Goal: Task Accomplishment & Management: Complete application form

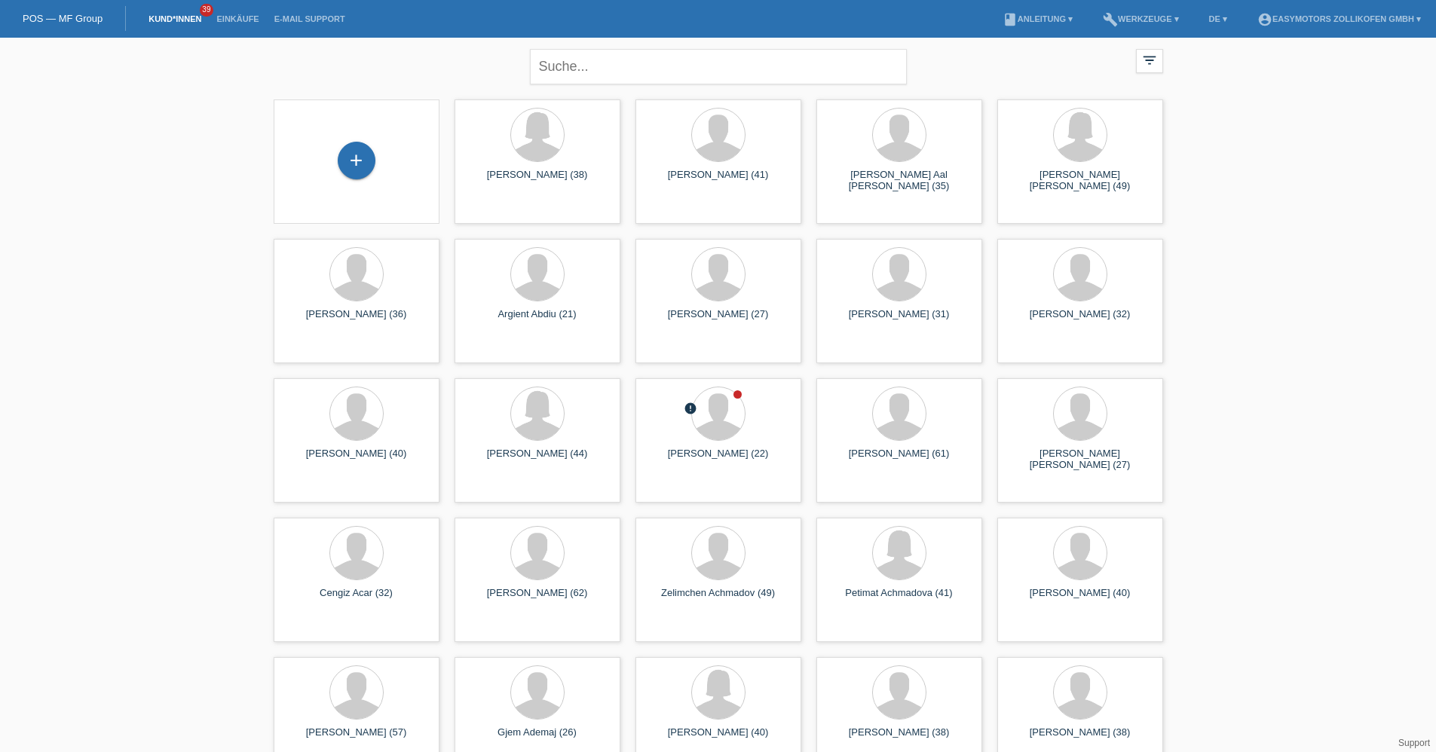
click at [223, 12] on li "Einkäufe" at bounding box center [237, 19] width 57 height 38
drag, startPoint x: 223, startPoint y: 12, endPoint x: 228, endPoint y: 21, distance: 10.1
click at [228, 21] on link "Einkäufe" at bounding box center [237, 18] width 57 height 9
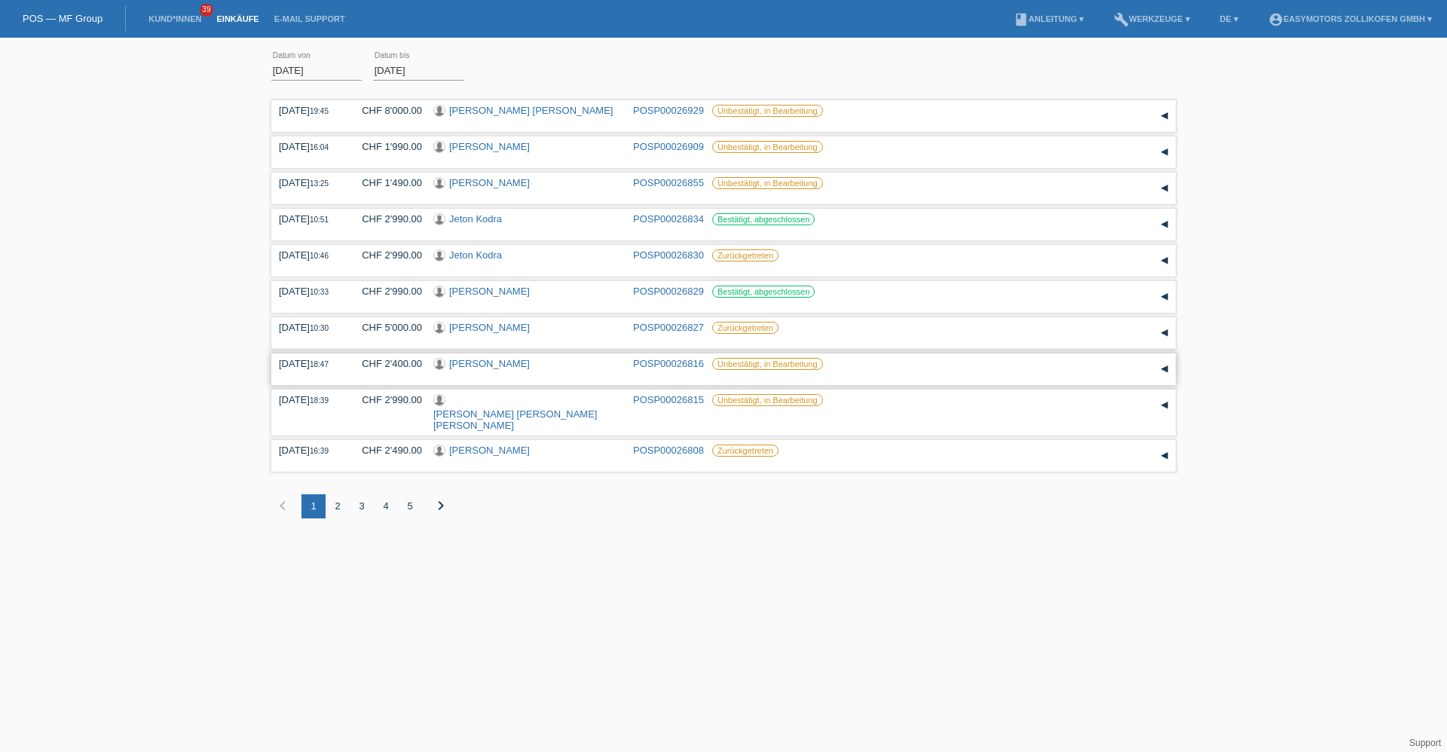
click at [481, 365] on link "Kujtim Zukaj" at bounding box center [489, 363] width 81 height 11
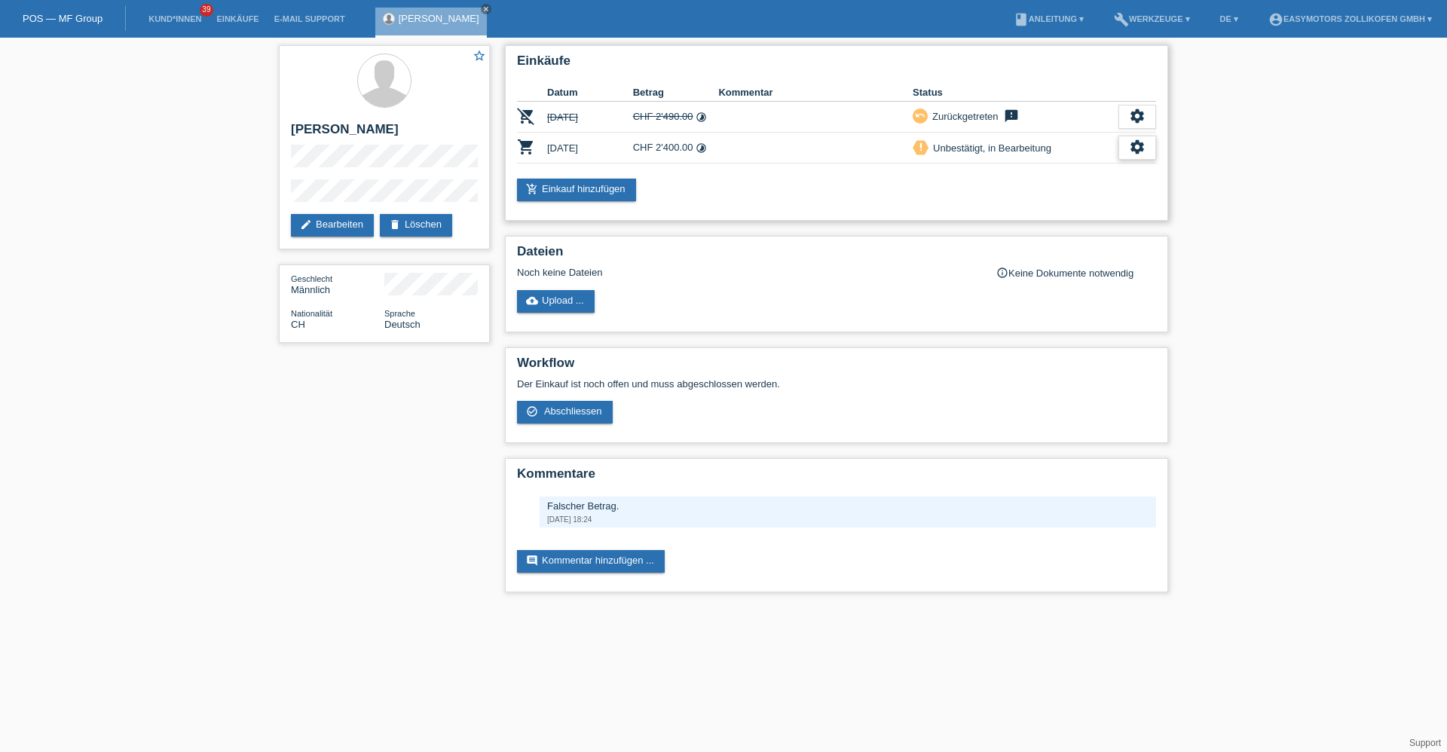
click at [1126, 143] on div "settings" at bounding box center [1138, 148] width 38 height 24
click at [1063, 215] on div "check_circle_outline Abschliessen" at bounding box center [1060, 217] width 191 height 23
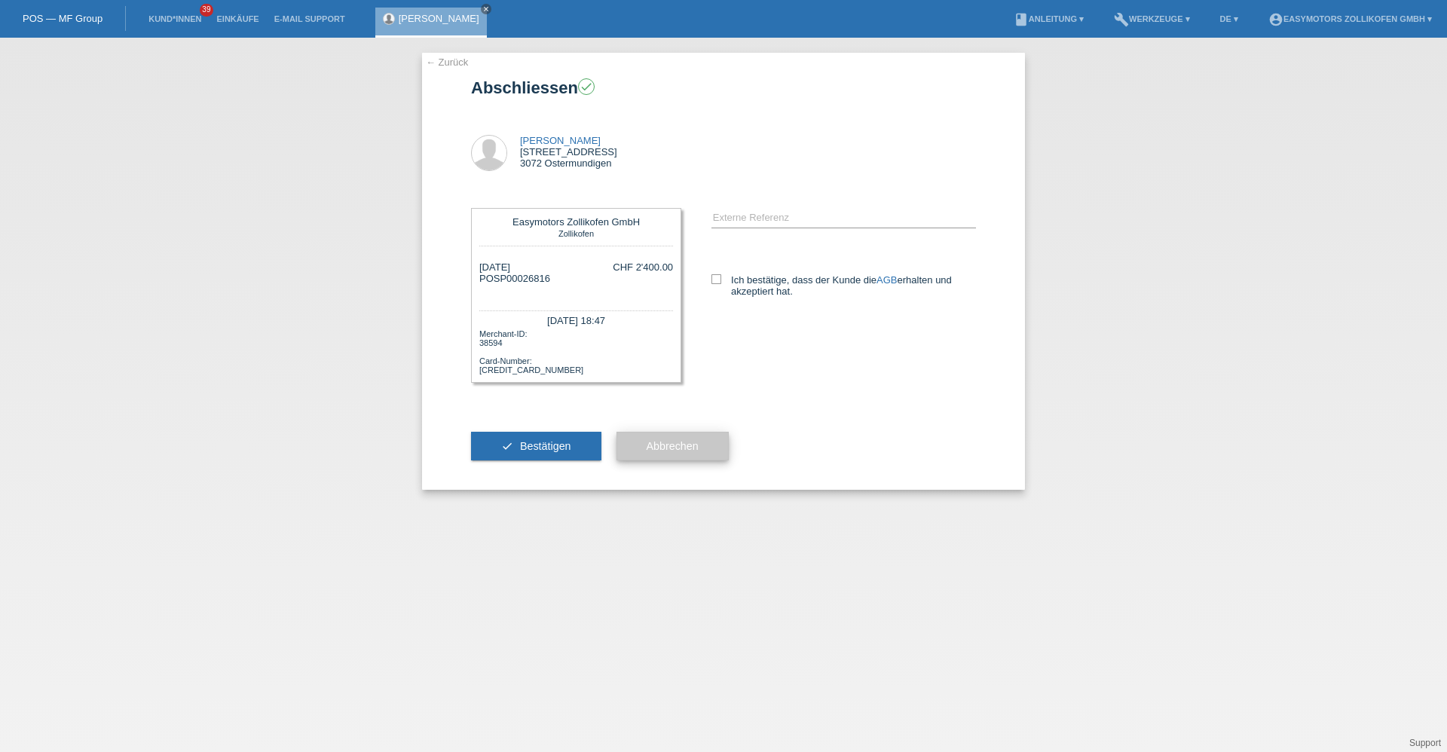
click at [668, 446] on span "Abbrechen" at bounding box center [673, 446] width 52 height 12
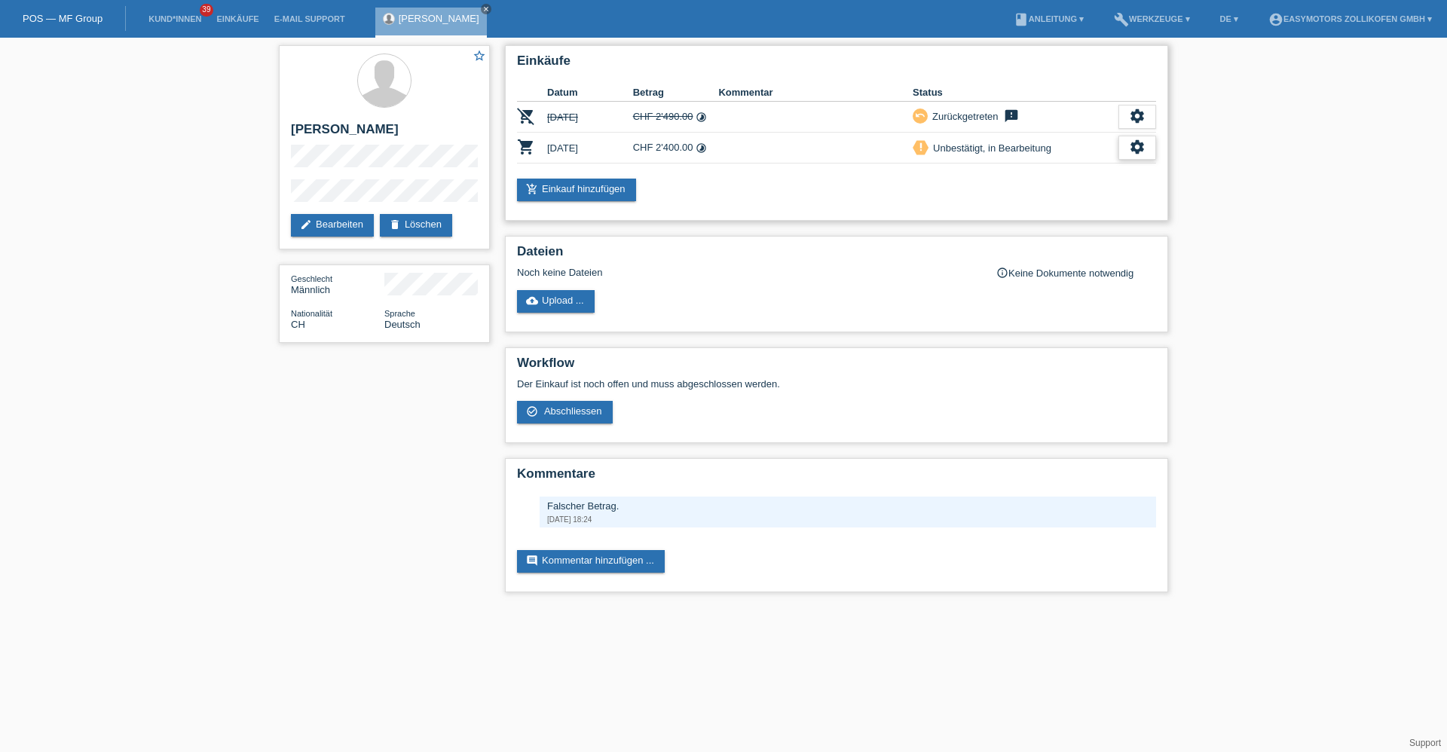
click at [1139, 142] on icon "settings" at bounding box center [1137, 147] width 17 height 17
click at [1038, 167] on div "fullscreen Anzeigen" at bounding box center [1060, 172] width 191 height 23
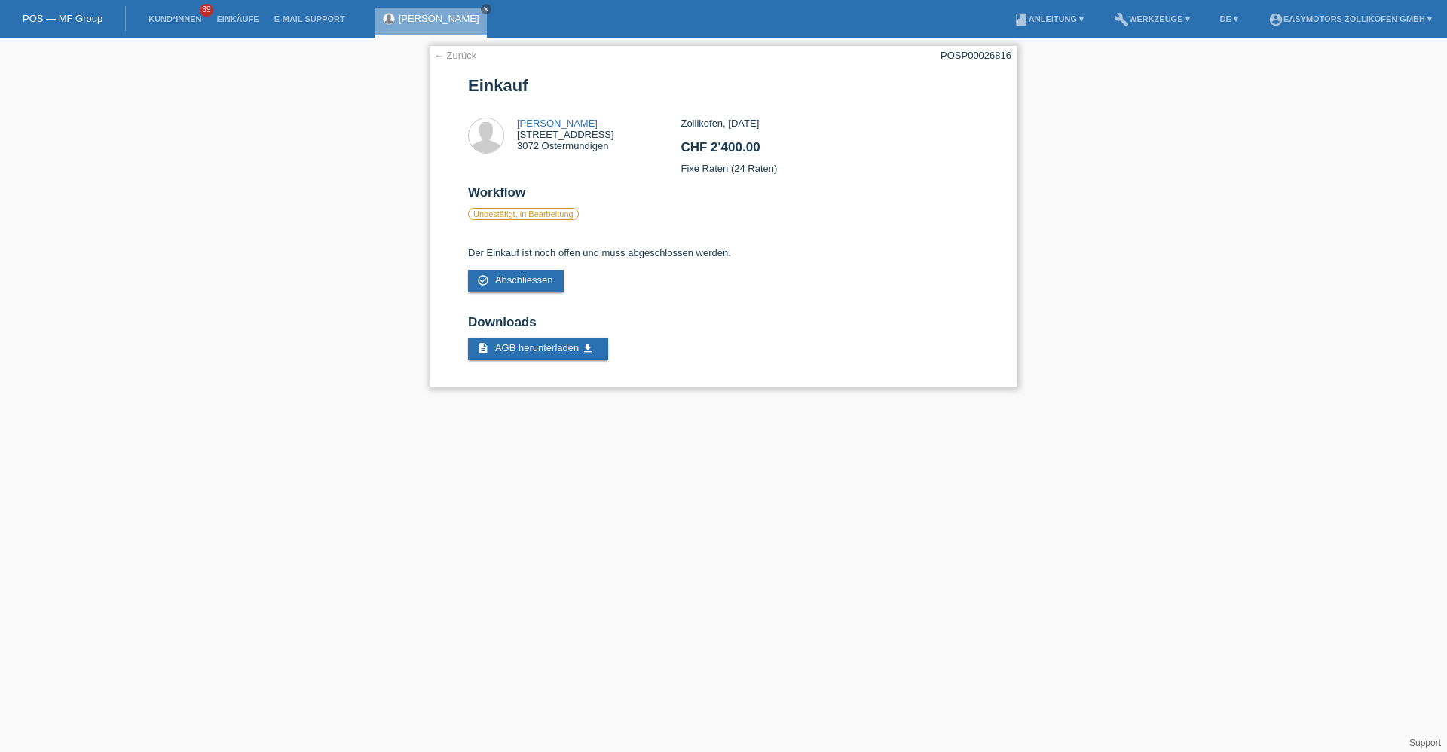
click at [469, 59] on link "← Zurück" at bounding box center [455, 55] width 42 height 11
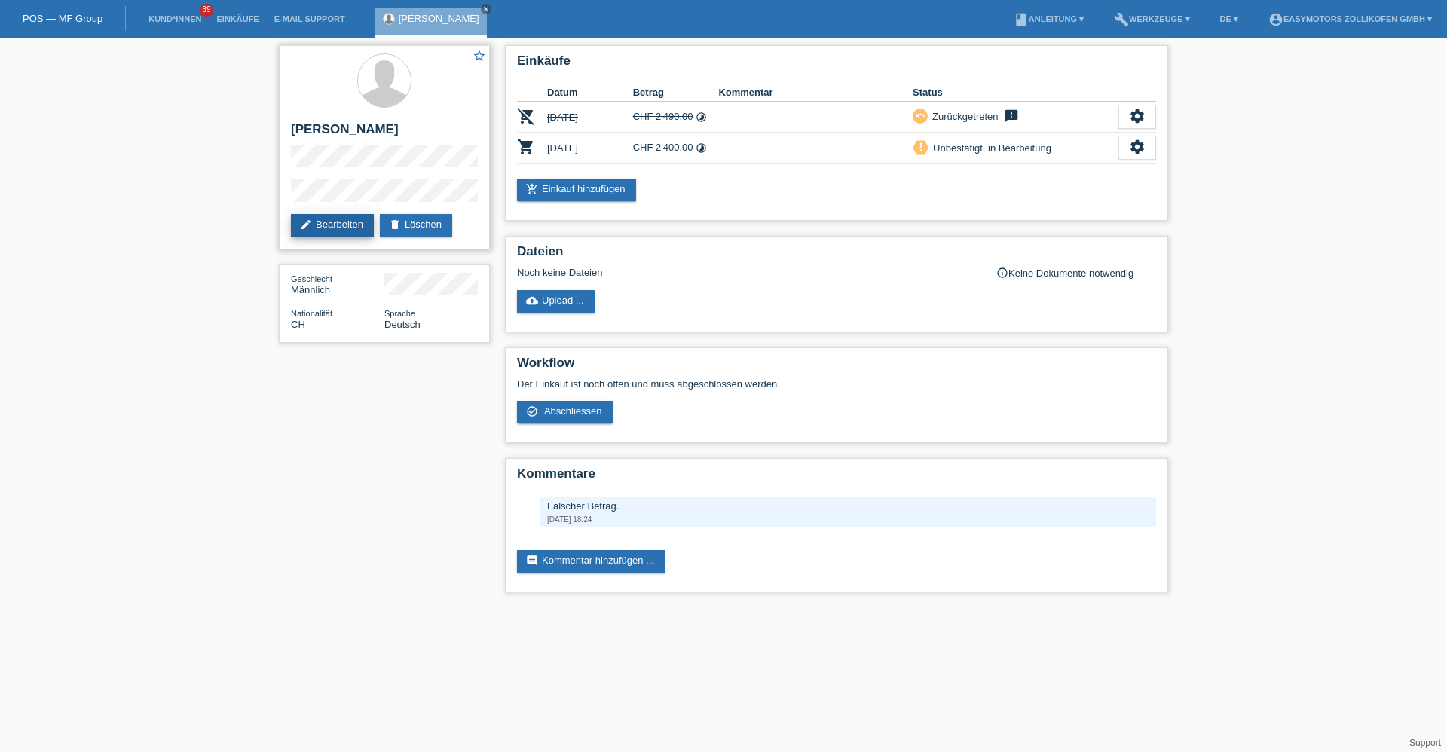
click at [334, 219] on link "edit Bearbeiten" at bounding box center [332, 225] width 83 height 23
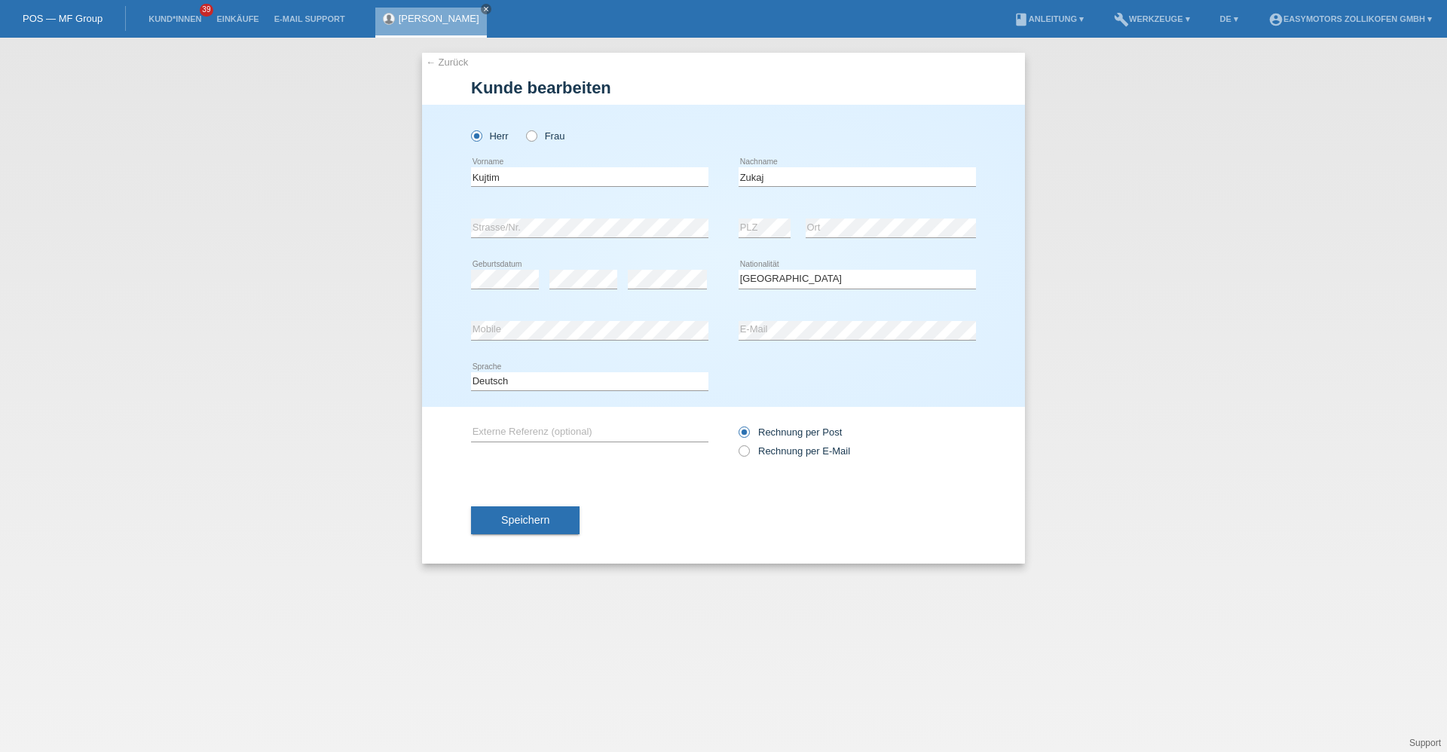
select select "CH"
click at [770, 454] on label "Rechnung per E-Mail" at bounding box center [795, 451] width 112 height 11
click at [749, 454] on input "Rechnung per E-Mail" at bounding box center [744, 455] width 10 height 19
radio input "true"
click at [550, 519] on button "Speichern" at bounding box center [525, 520] width 109 height 29
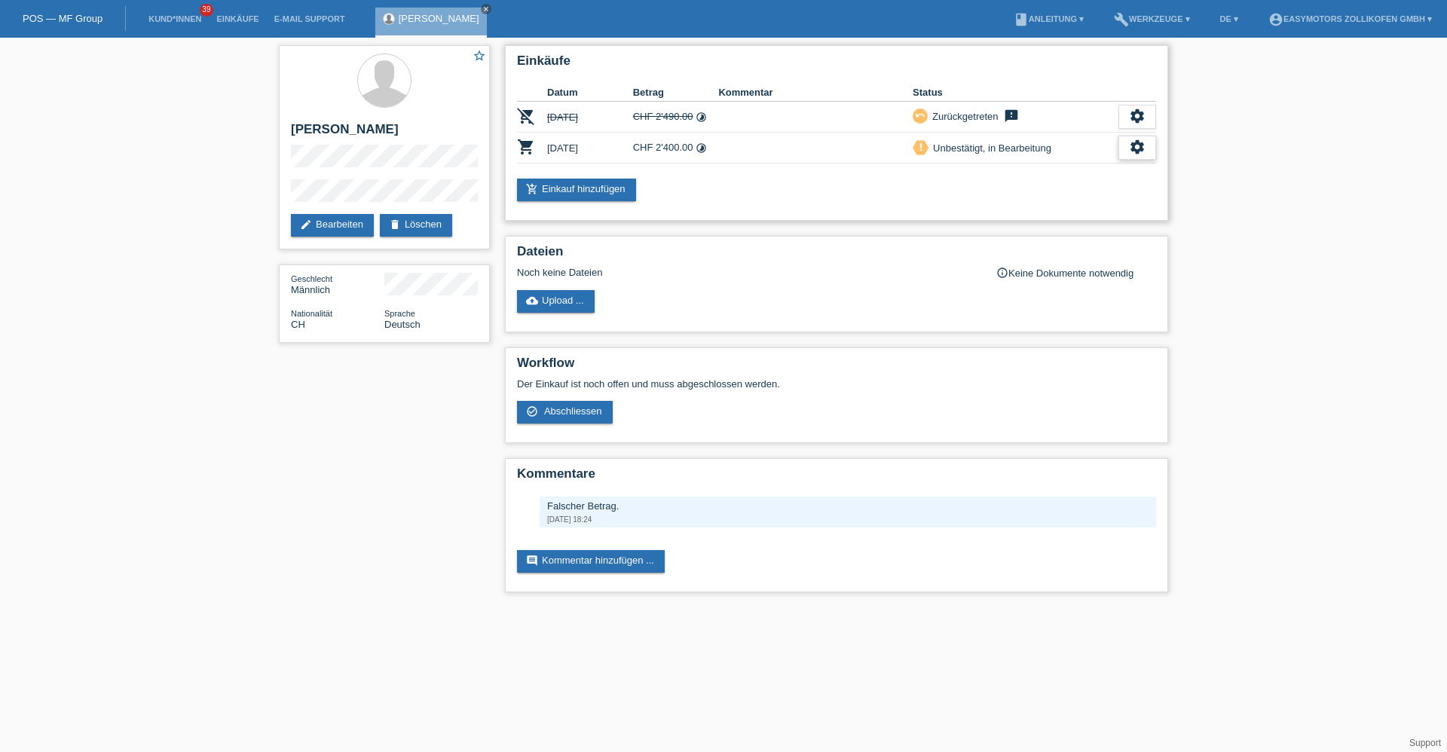
click at [1142, 141] on icon "settings" at bounding box center [1137, 147] width 17 height 17
click at [1033, 223] on span "Abschliessen" at bounding box center [1018, 216] width 63 height 18
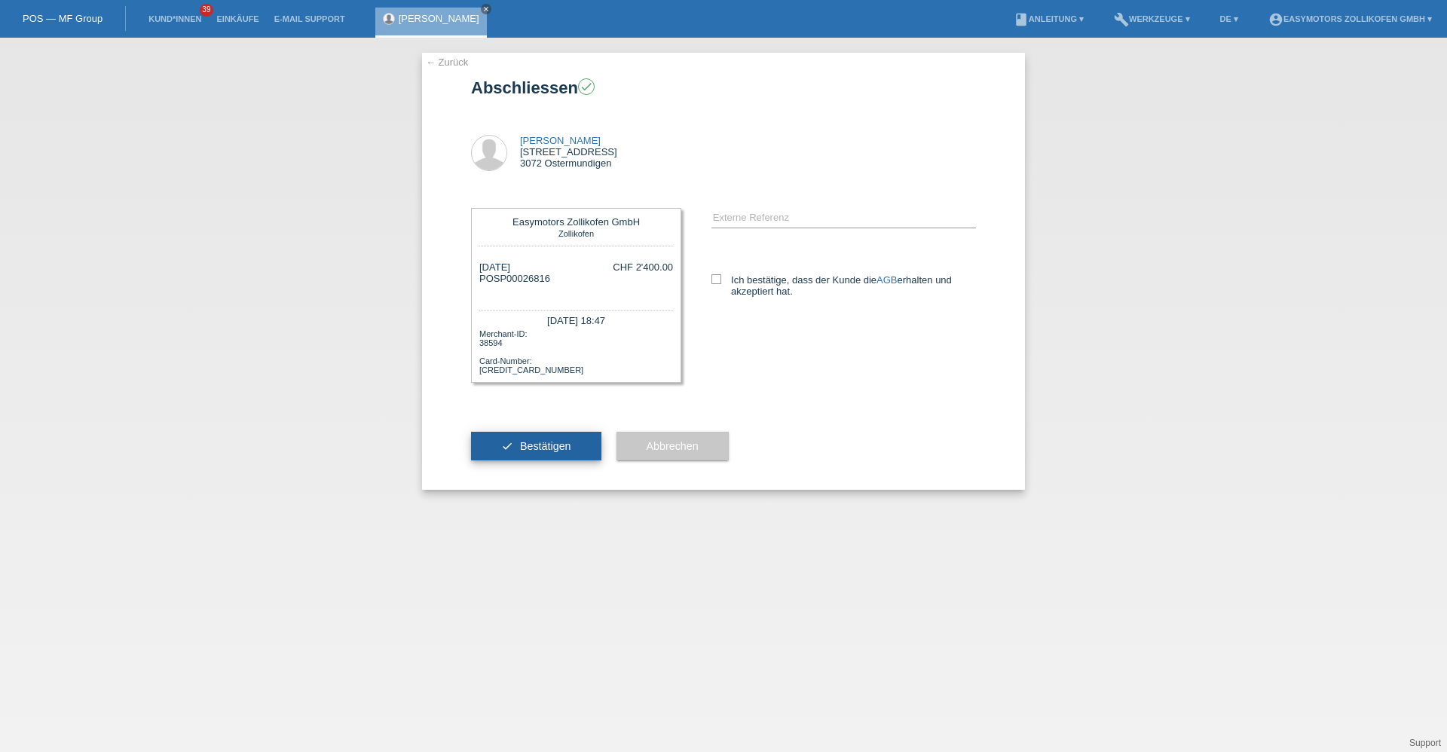
click at [511, 451] on icon "check" at bounding box center [507, 446] width 12 height 12
click at [718, 281] on icon at bounding box center [717, 279] width 10 height 10
click at [718, 281] on input "Ich bestätige, dass der Kunde die AGB erhalten und akzeptiert hat." at bounding box center [717, 279] width 10 height 10
checkbox input "true"
click at [537, 459] on button "check Bestätigen" at bounding box center [536, 446] width 130 height 29
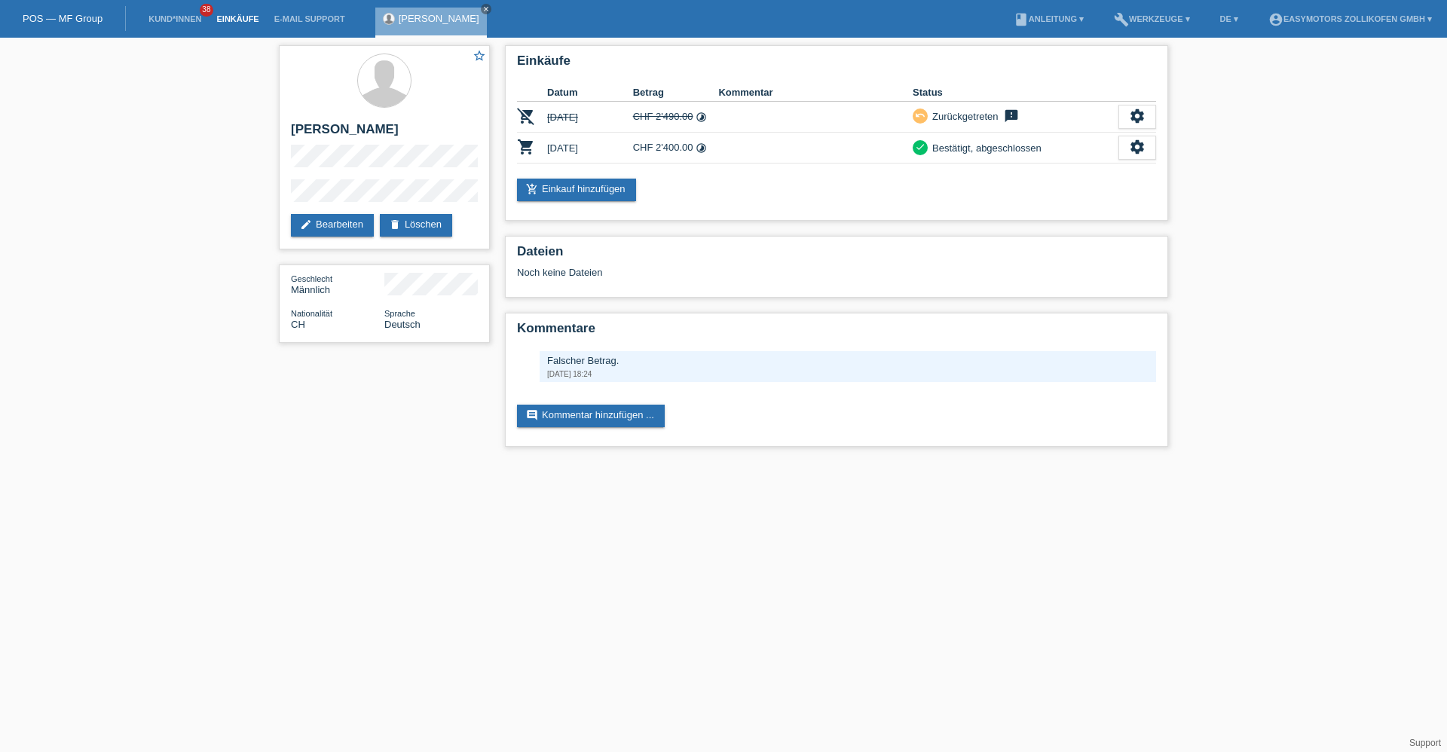
click at [225, 19] on link "Einkäufe" at bounding box center [237, 18] width 57 height 9
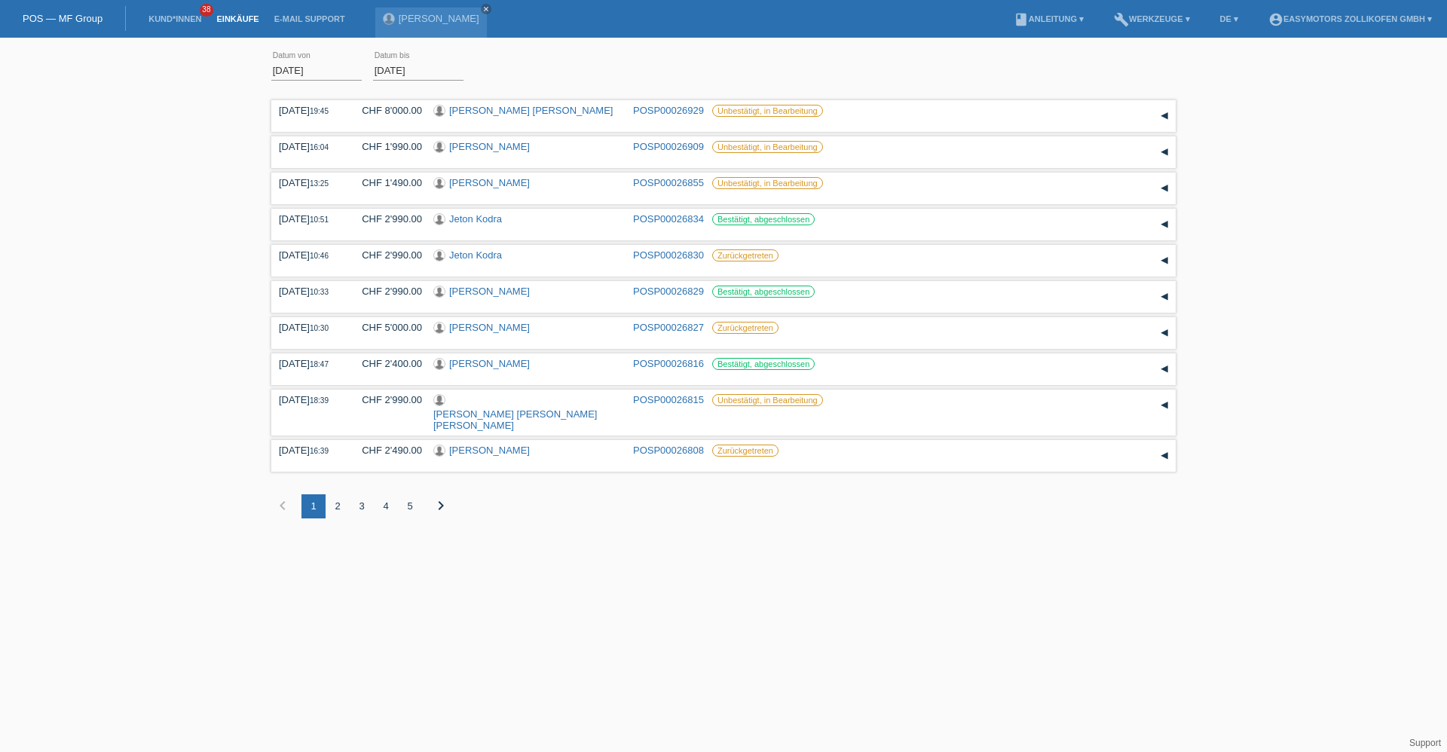
click at [342, 495] on div "2" at bounding box center [338, 507] width 24 height 24
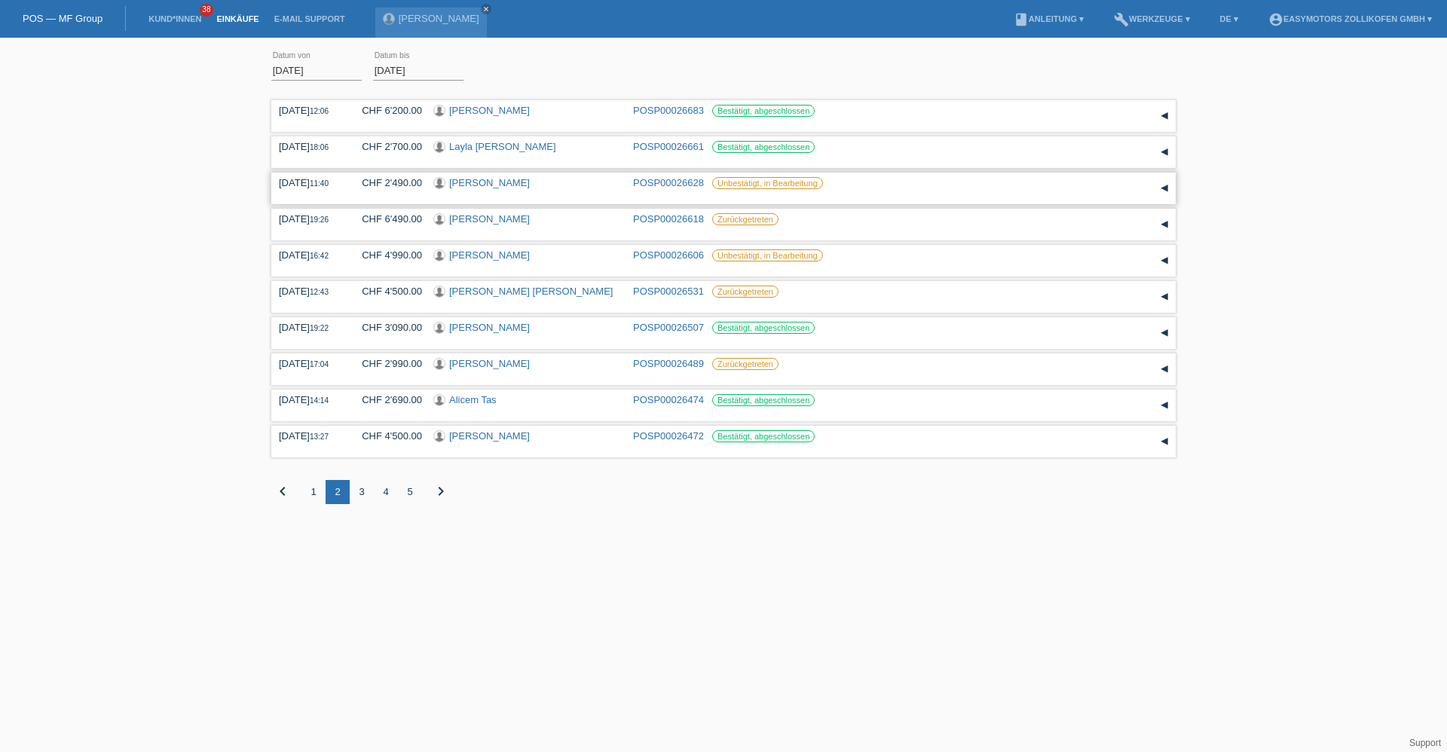
click at [473, 186] on link "[PERSON_NAME]" at bounding box center [489, 182] width 81 height 11
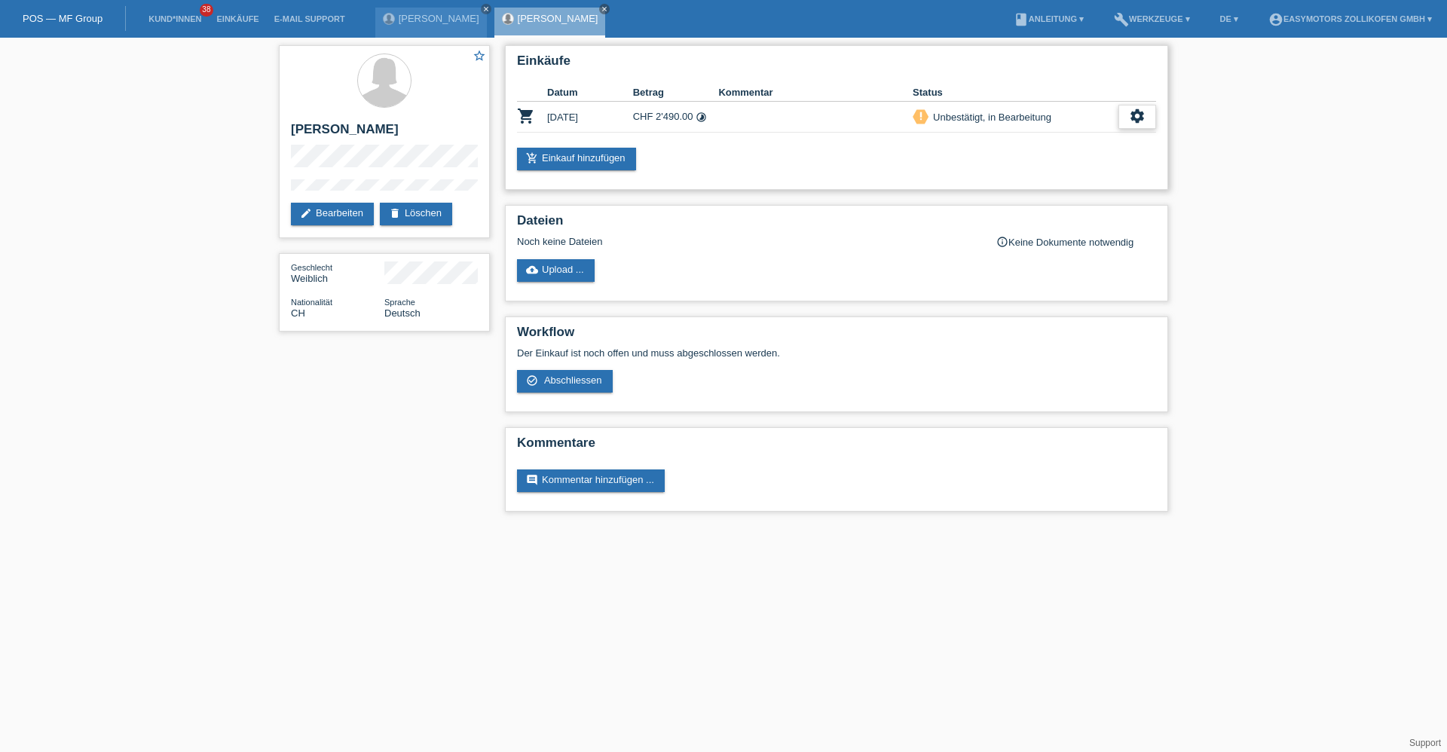
click at [1150, 120] on div "settings" at bounding box center [1138, 117] width 38 height 24
click at [996, 188] on span "Abschliessen" at bounding box center [1016, 185] width 63 height 18
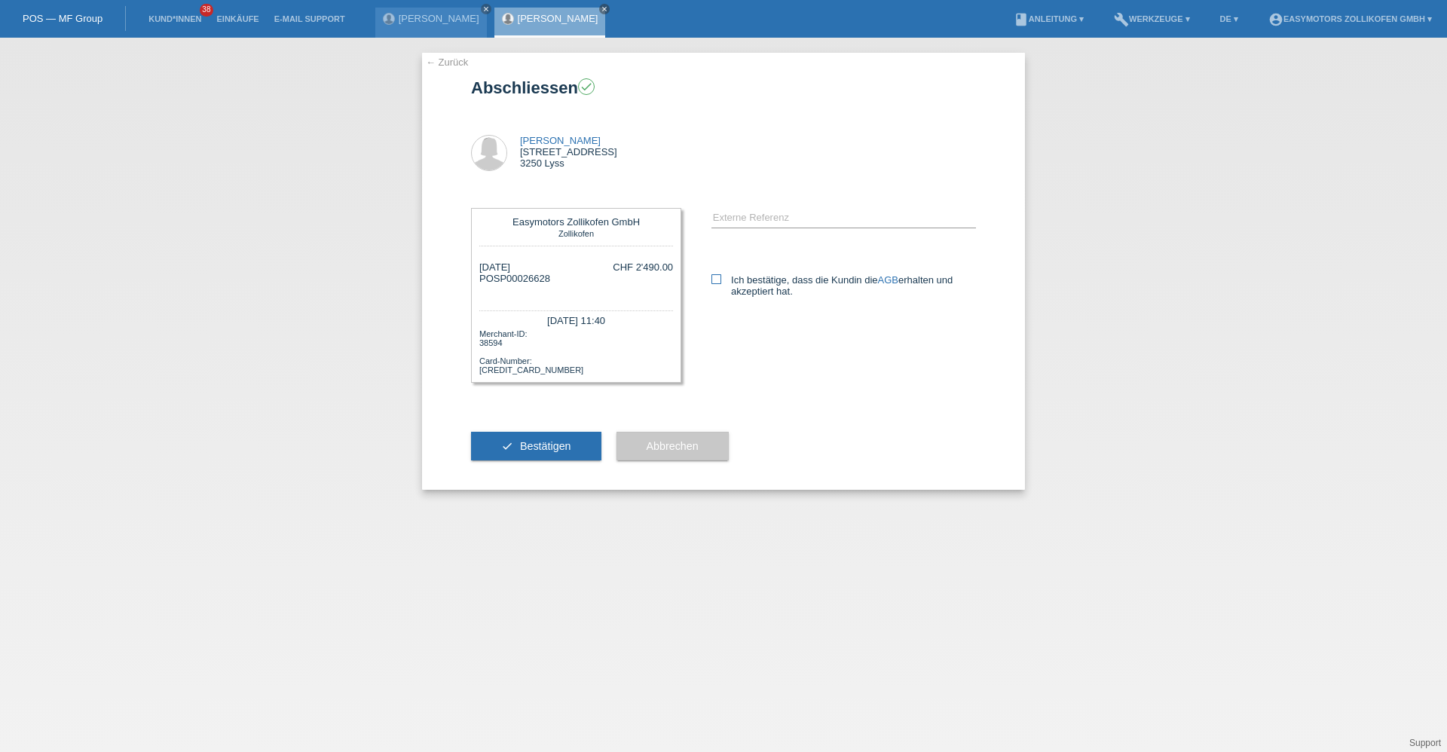
click at [712, 277] on icon at bounding box center [717, 279] width 10 height 10
click at [712, 277] on input "Ich bestätige, dass die Kundin die AGB erhalten und akzeptiert hat." at bounding box center [717, 279] width 10 height 10
checkbox input "true"
click at [583, 449] on button "check Bestätigen" at bounding box center [536, 446] width 130 height 29
